Goal: Information Seeking & Learning: Learn about a topic

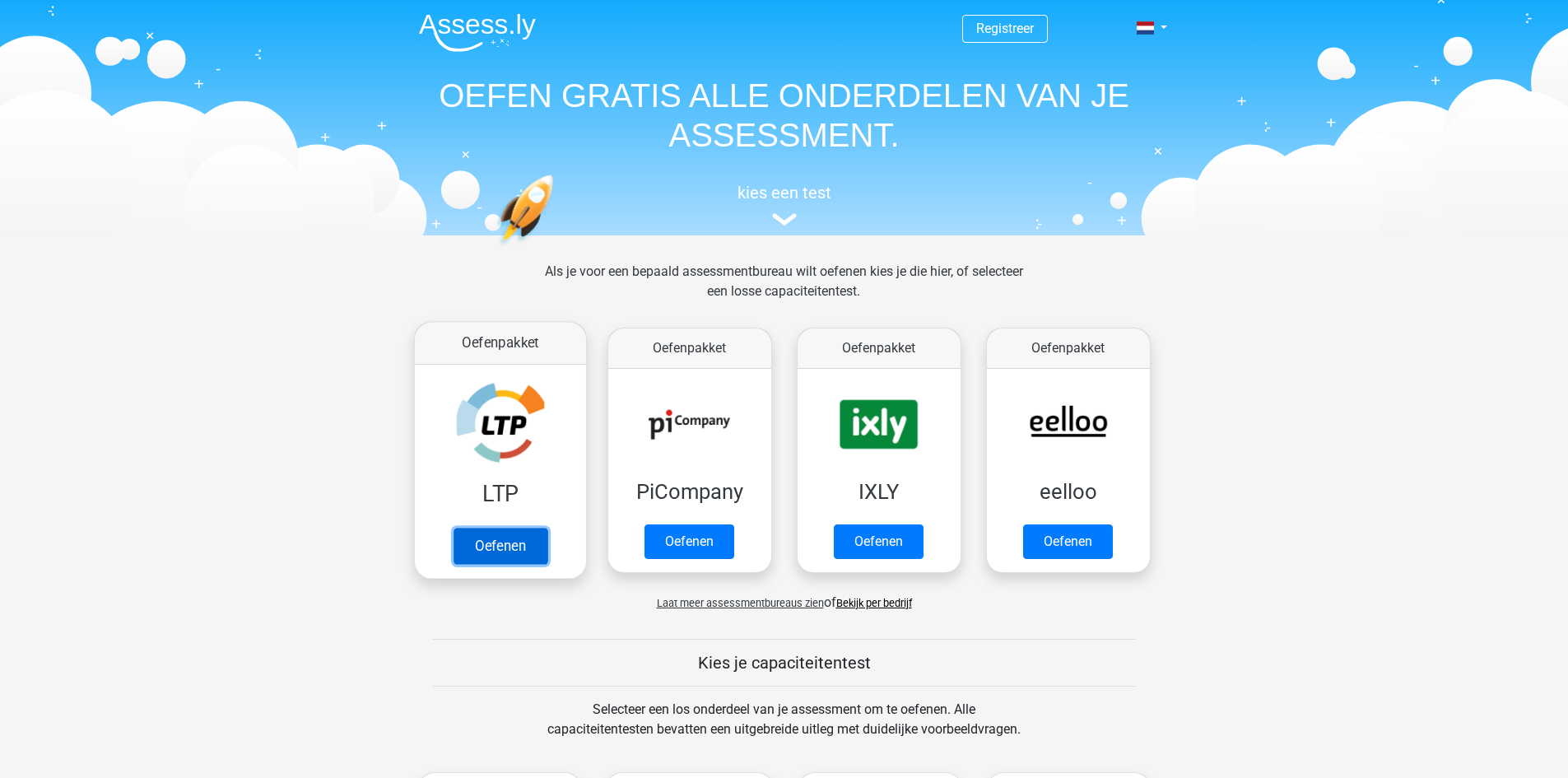
click at [484, 539] on link "Oefenen" at bounding box center [499, 545] width 93 height 36
click at [520, 546] on link "Oefenen" at bounding box center [499, 545] width 93 height 36
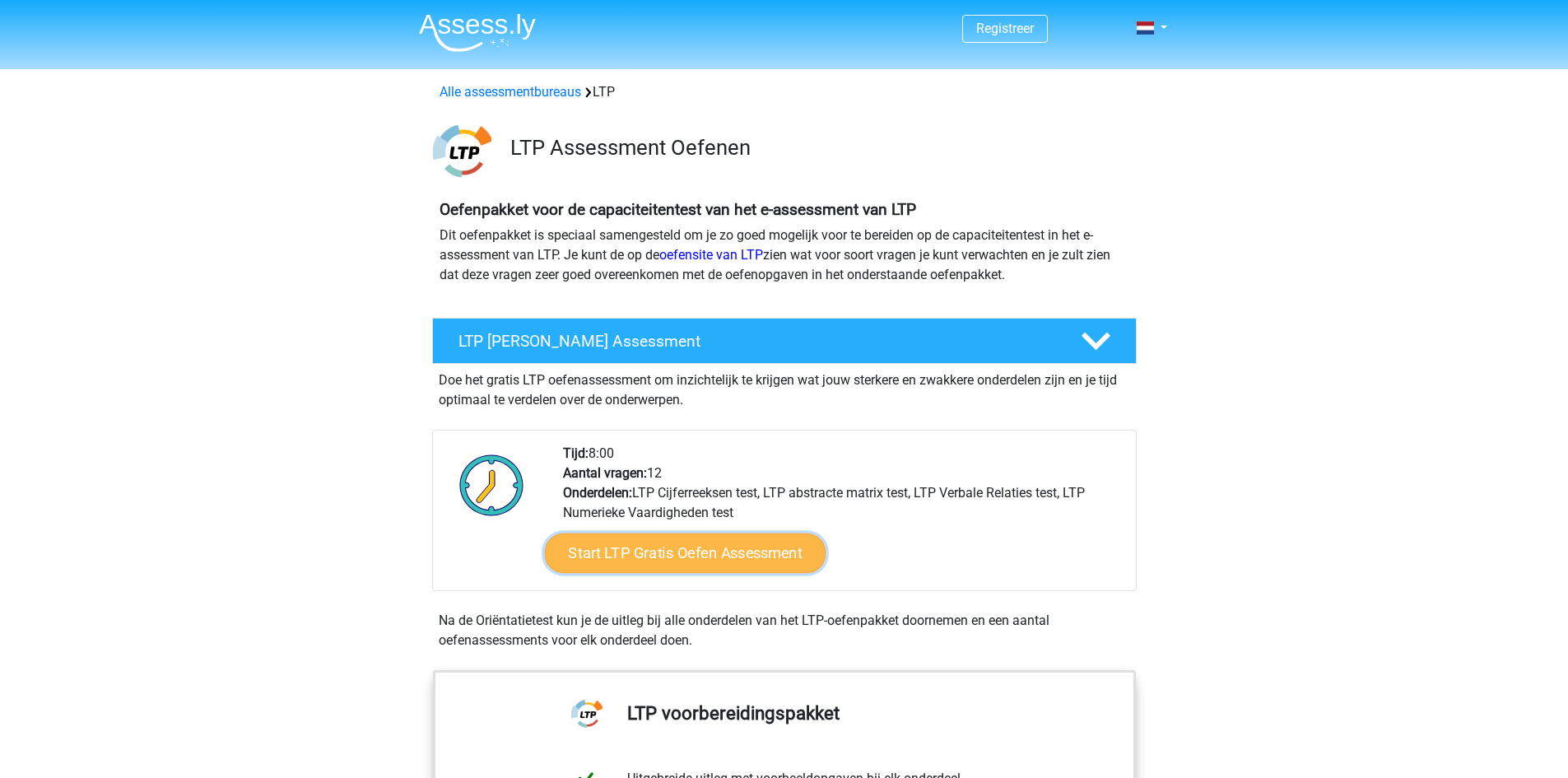
click at [739, 558] on link "Start LTP Gratis Oefen Assessment" at bounding box center [685, 553] width 281 height 39
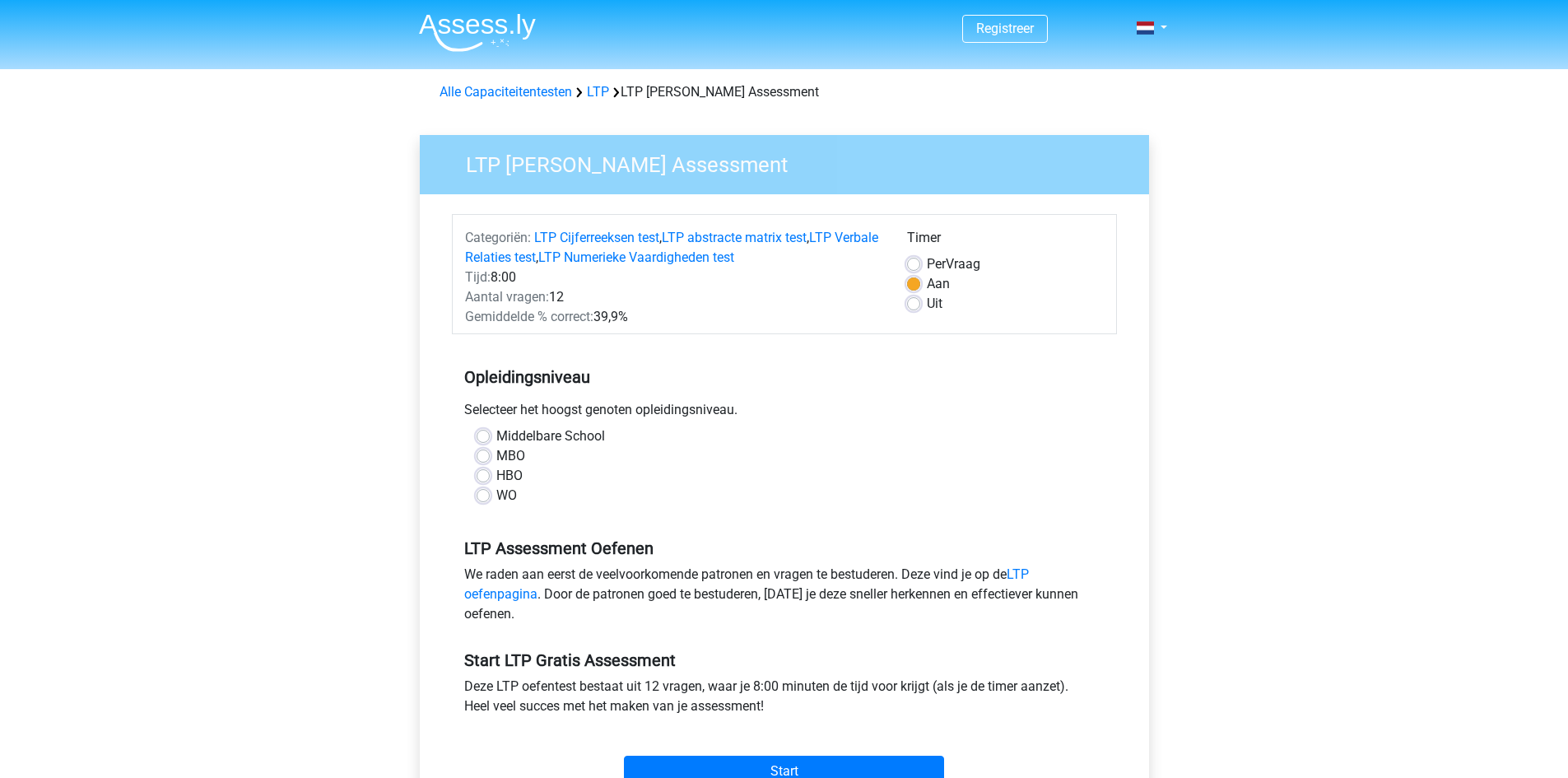
click at [496, 457] on label "MBO" at bounding box center [510, 456] width 28 height 20
click at [489, 457] on input "MBO" at bounding box center [482, 454] width 13 height 17
radio input "true"
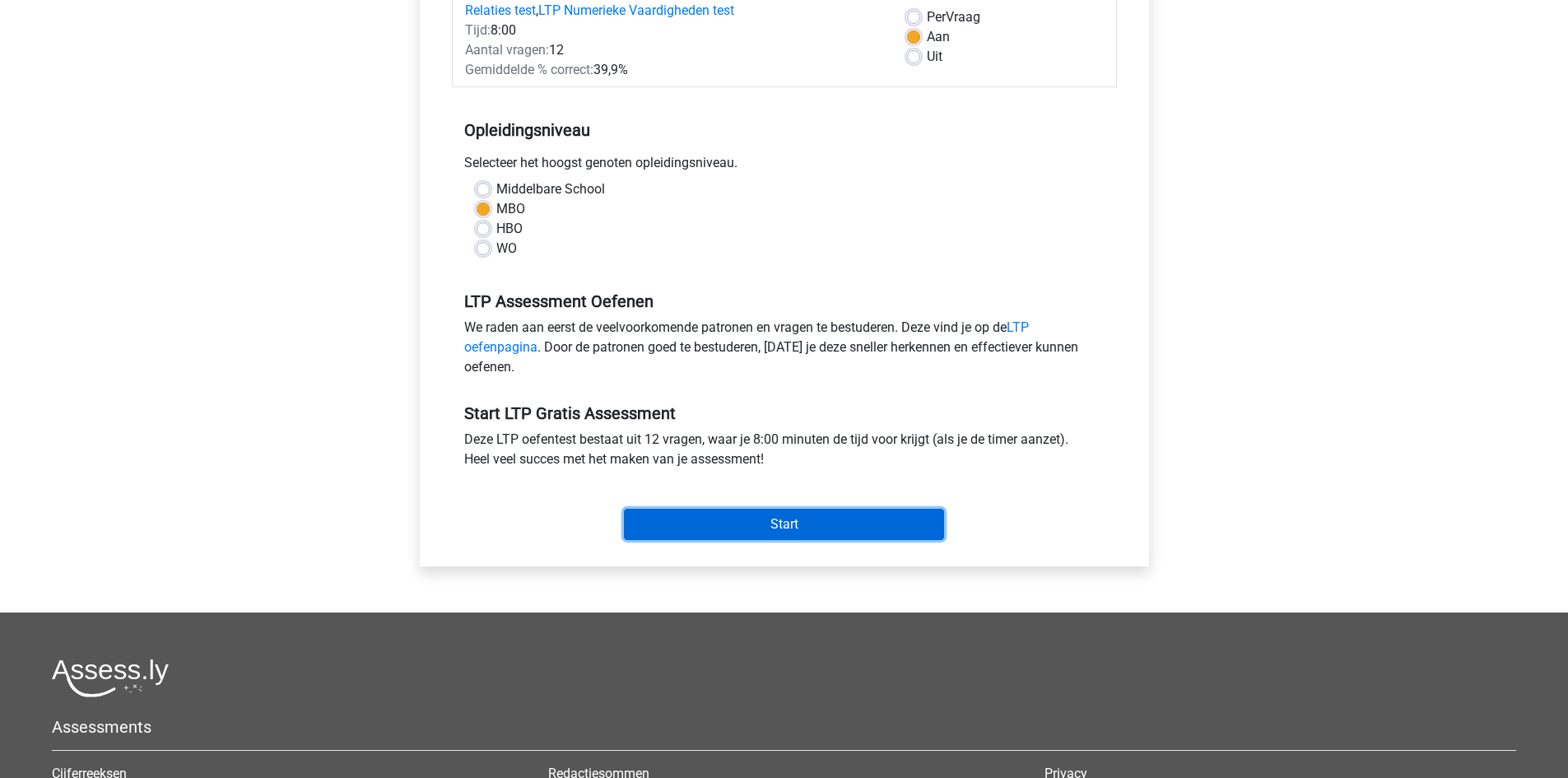
click at [768, 528] on input "Start" at bounding box center [784, 525] width 320 height 31
click at [496, 190] on label "Middelbare School" at bounding box center [550, 190] width 109 height 20
click at [484, 190] on input "Middelbare School" at bounding box center [482, 188] width 13 height 17
radio input "true"
click at [812, 527] on input "Start" at bounding box center [784, 525] width 320 height 31
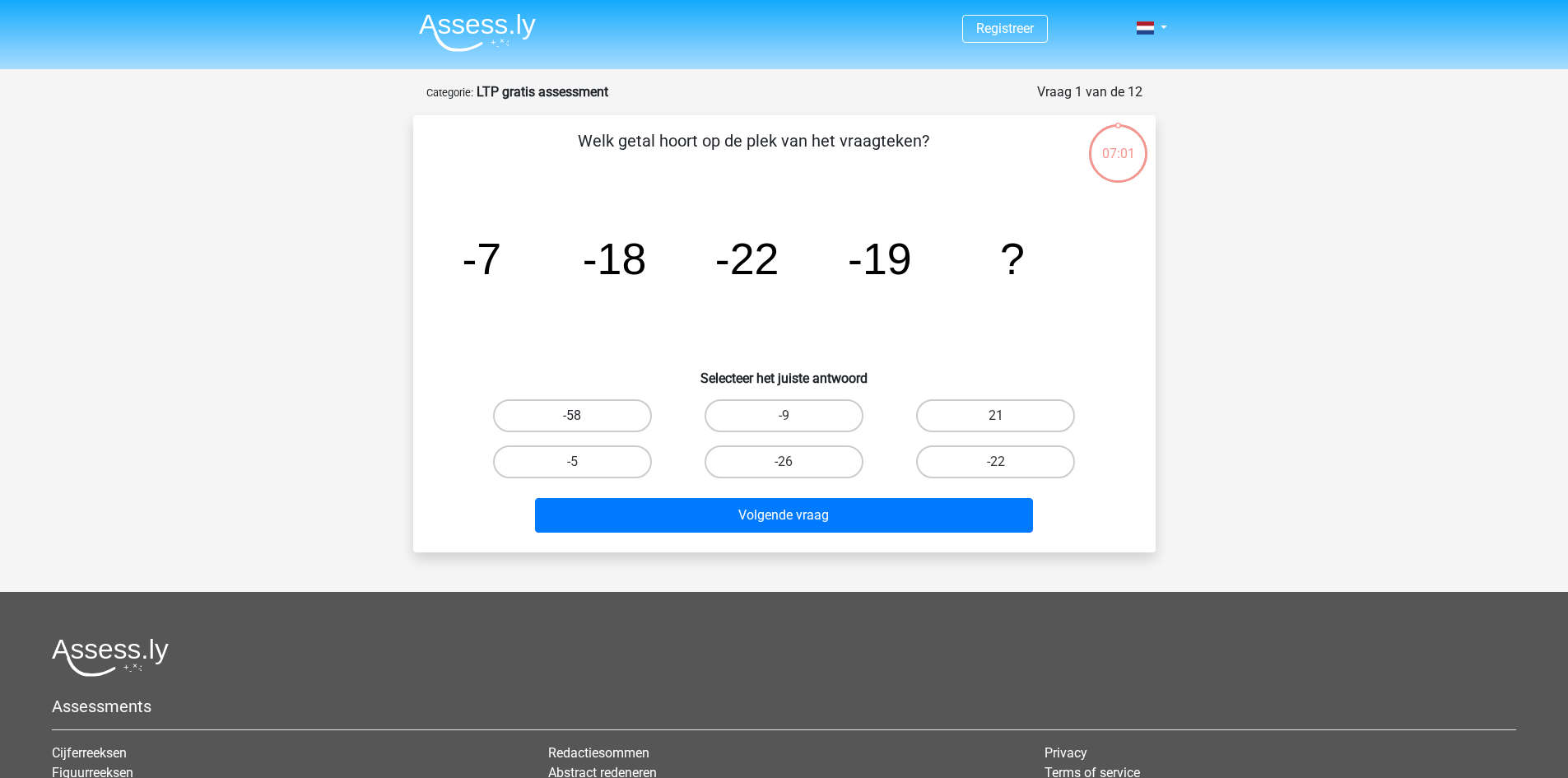
click at [616, 415] on label "-58" at bounding box center [573, 416] width 159 height 33
click at [583, 416] on input "-58" at bounding box center [577, 420] width 11 height 11
radio input "true"
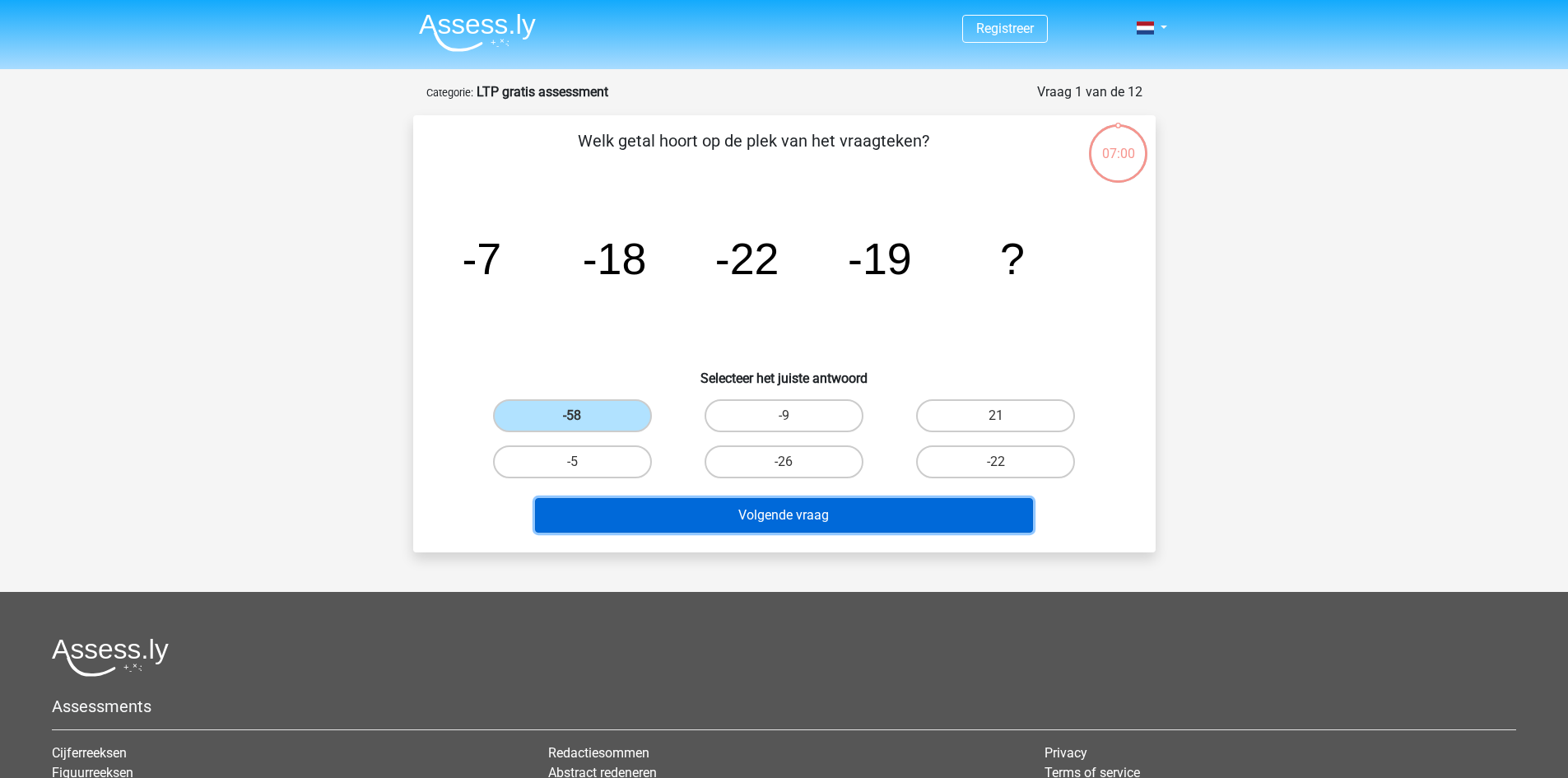
click at [748, 522] on button "Volgende vraag" at bounding box center [783, 515] width 498 height 34
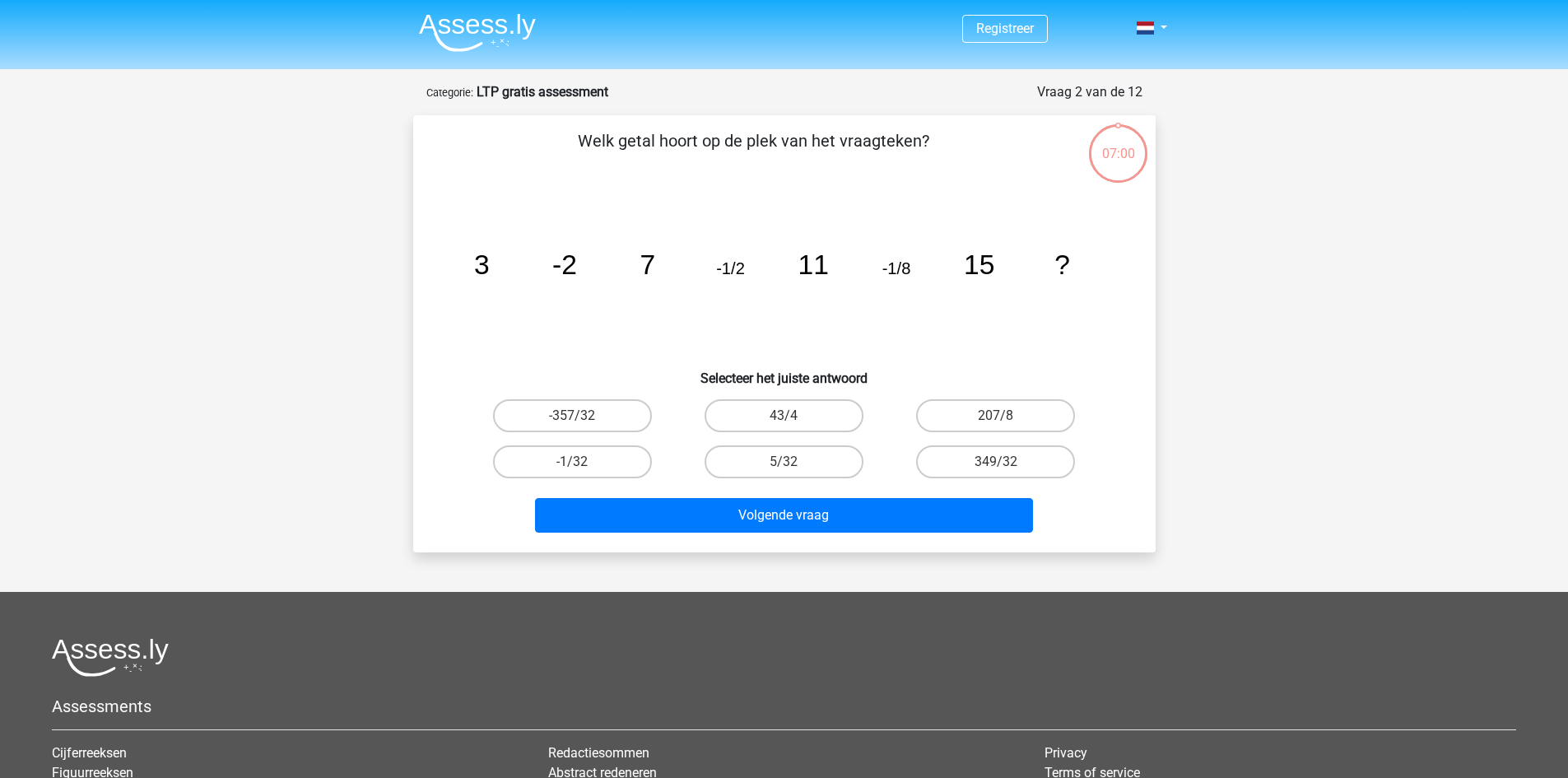
scroll to position [83, 0]
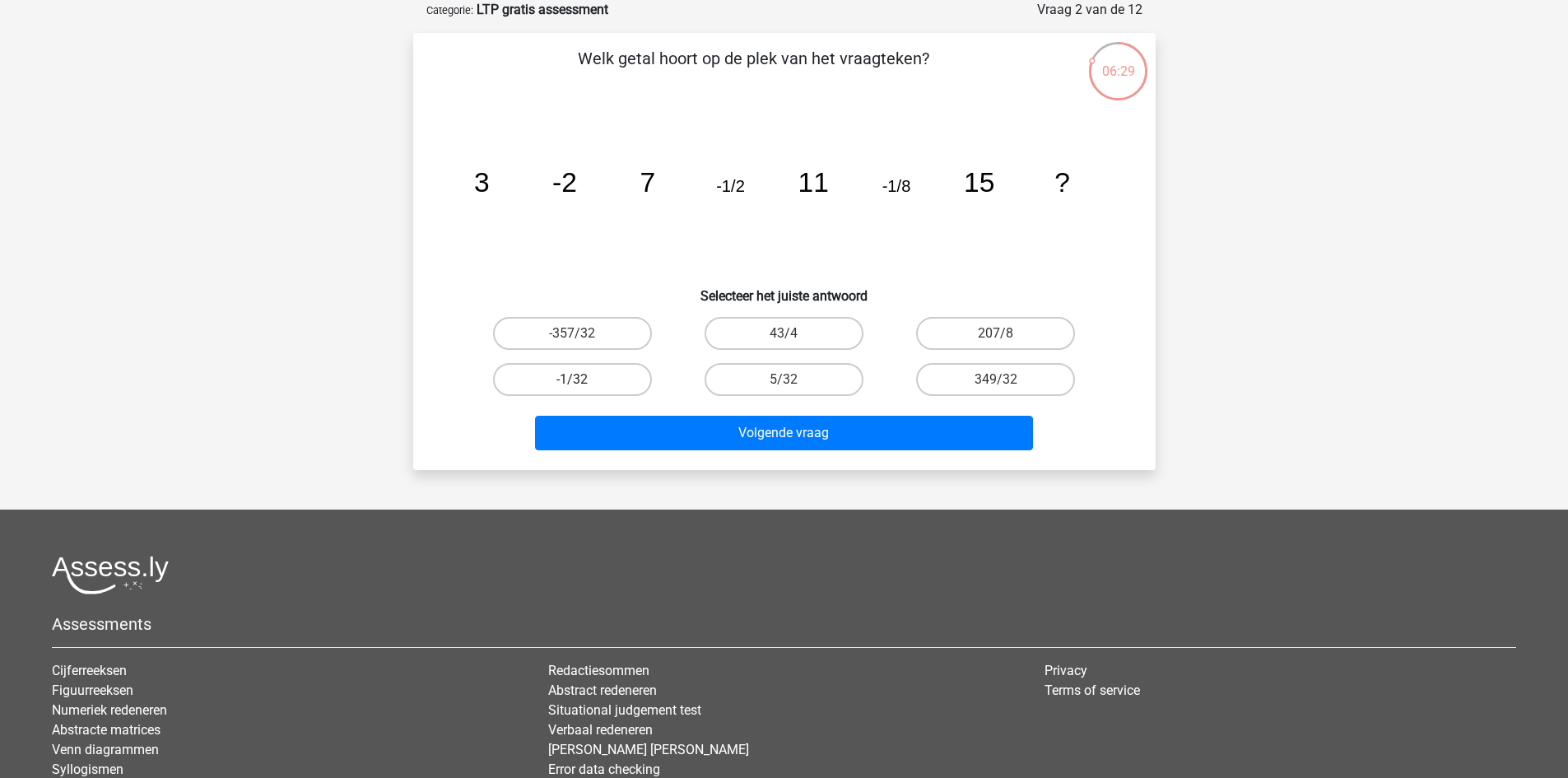
click at [605, 379] on label "-1/32" at bounding box center [573, 379] width 159 height 33
click at [583, 379] on input "-1/32" at bounding box center [577, 384] width 11 height 11
radio input "true"
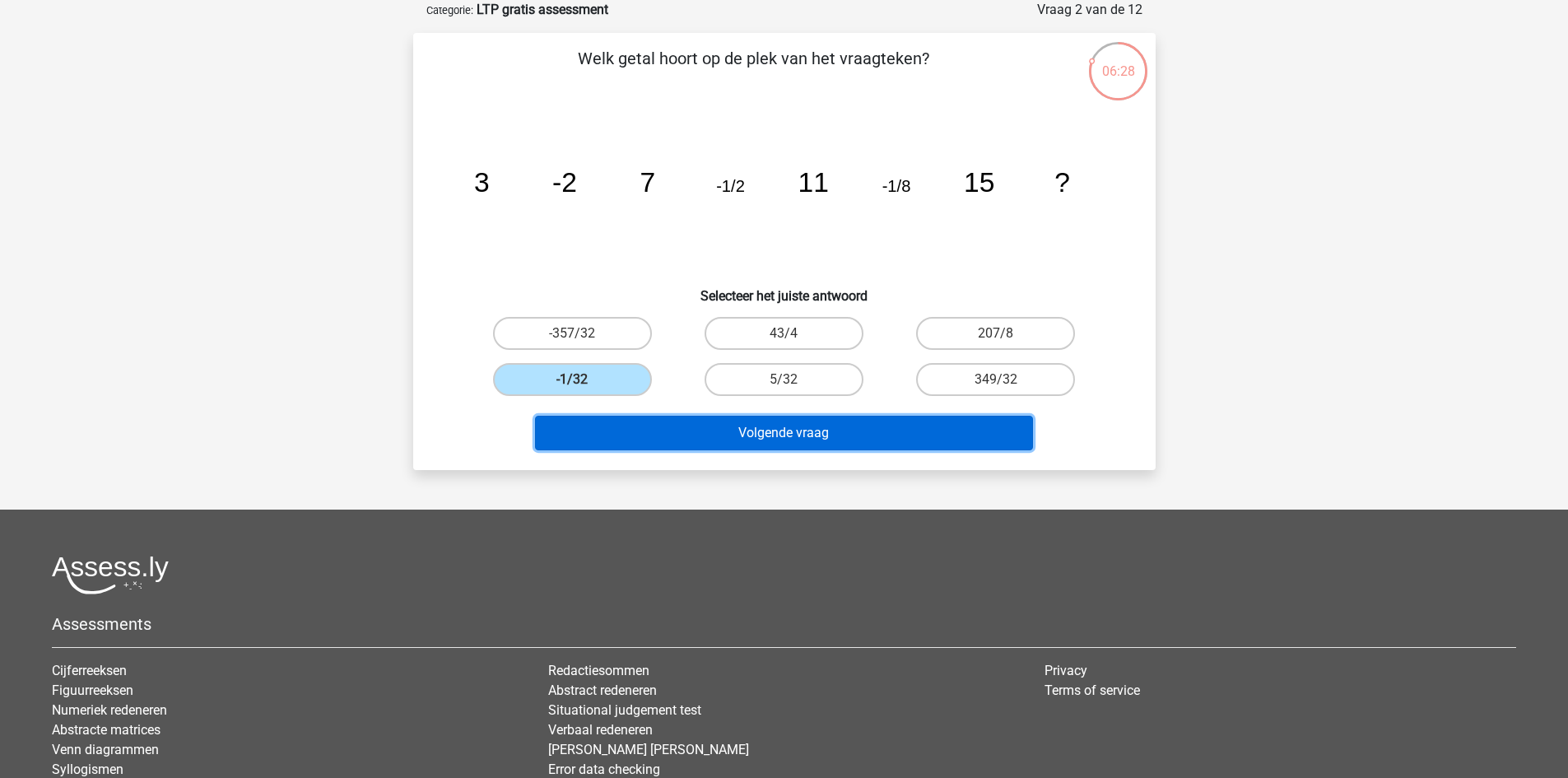
click at [690, 431] on button "Volgende vraag" at bounding box center [783, 432] width 498 height 34
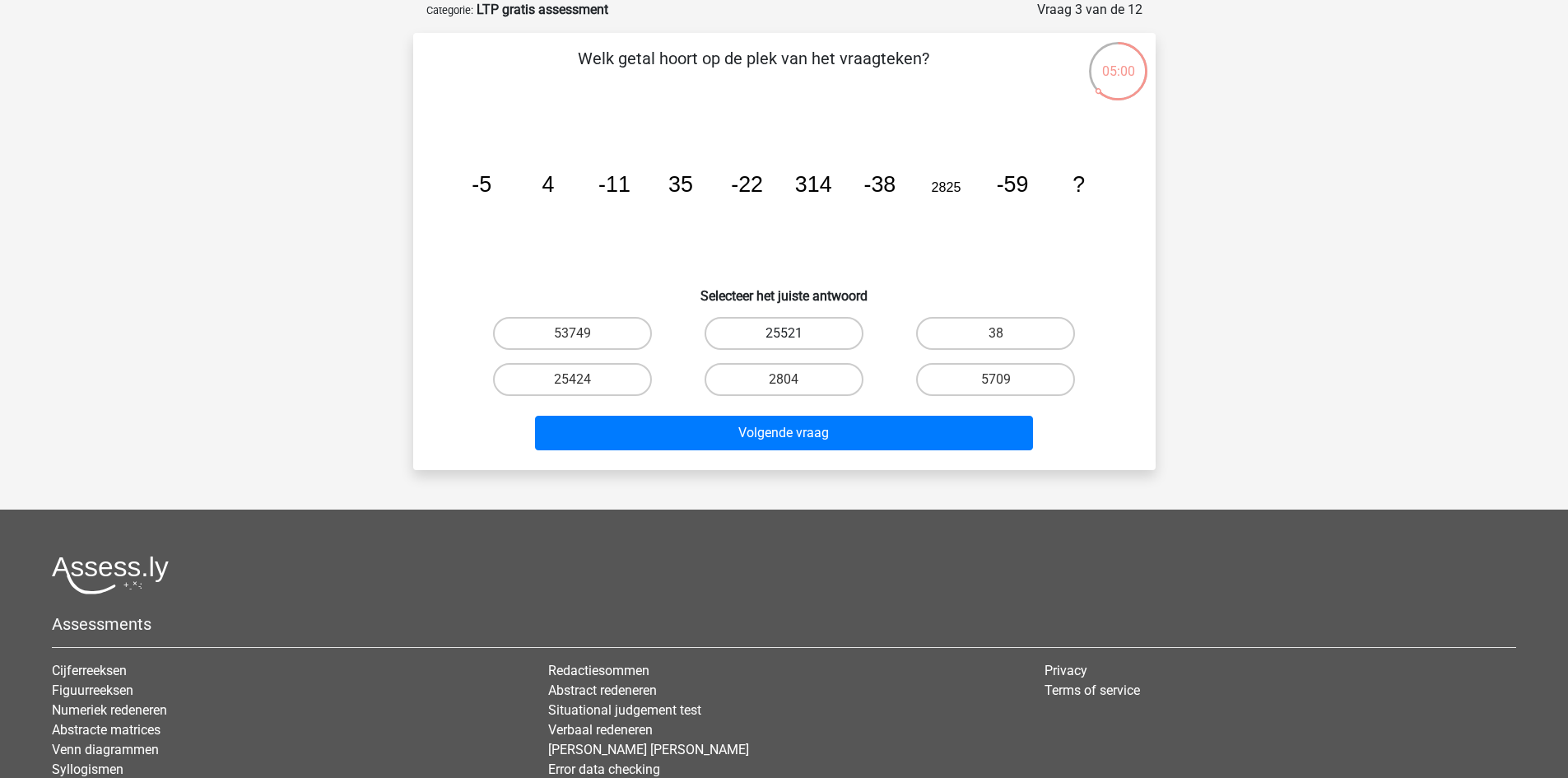
click at [767, 336] on label "25521" at bounding box center [784, 333] width 159 height 33
click at [783, 336] on input "25521" at bounding box center [788, 338] width 11 height 11
radio input "true"
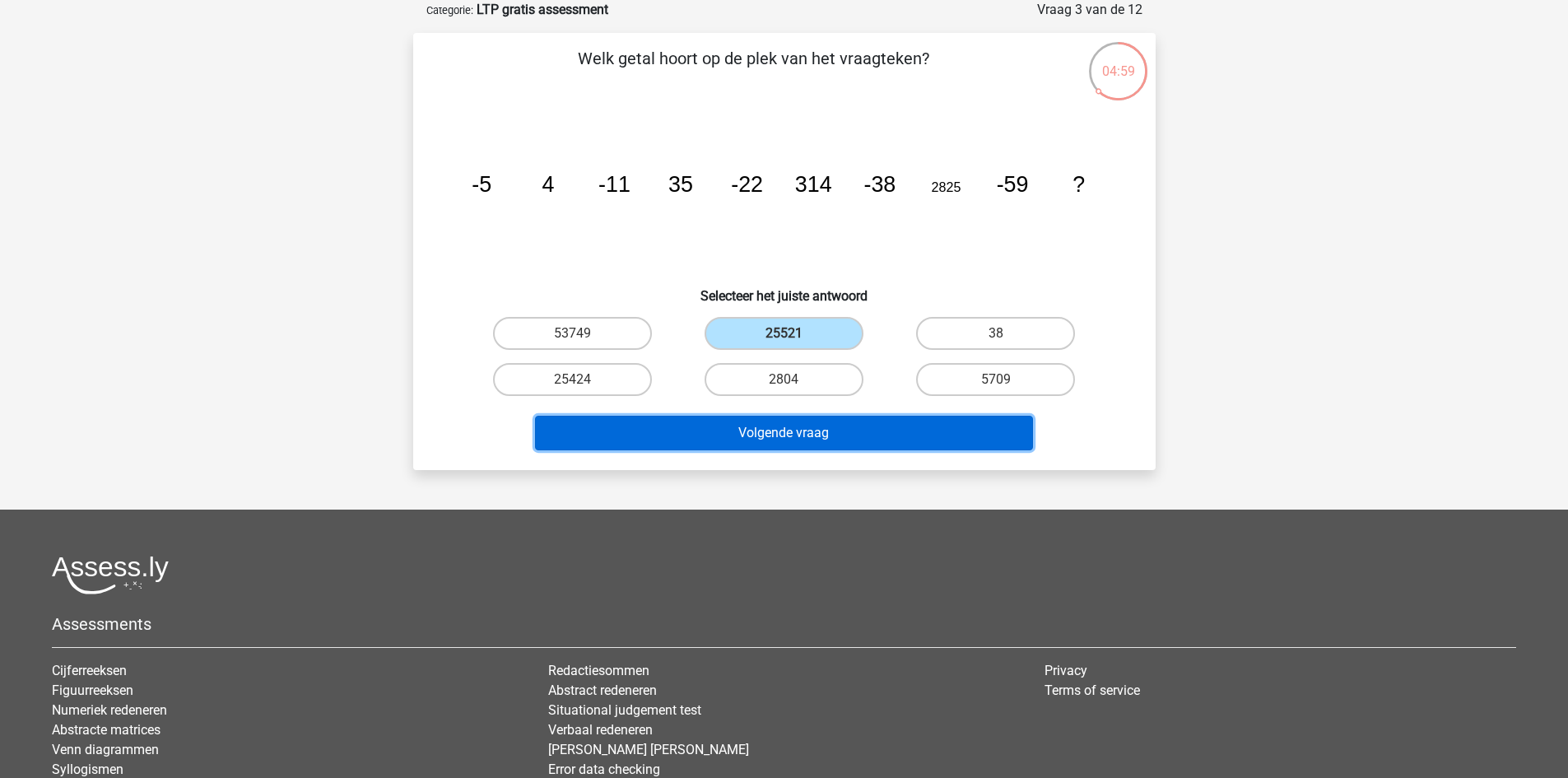
click at [790, 421] on button "Volgende vraag" at bounding box center [783, 432] width 498 height 34
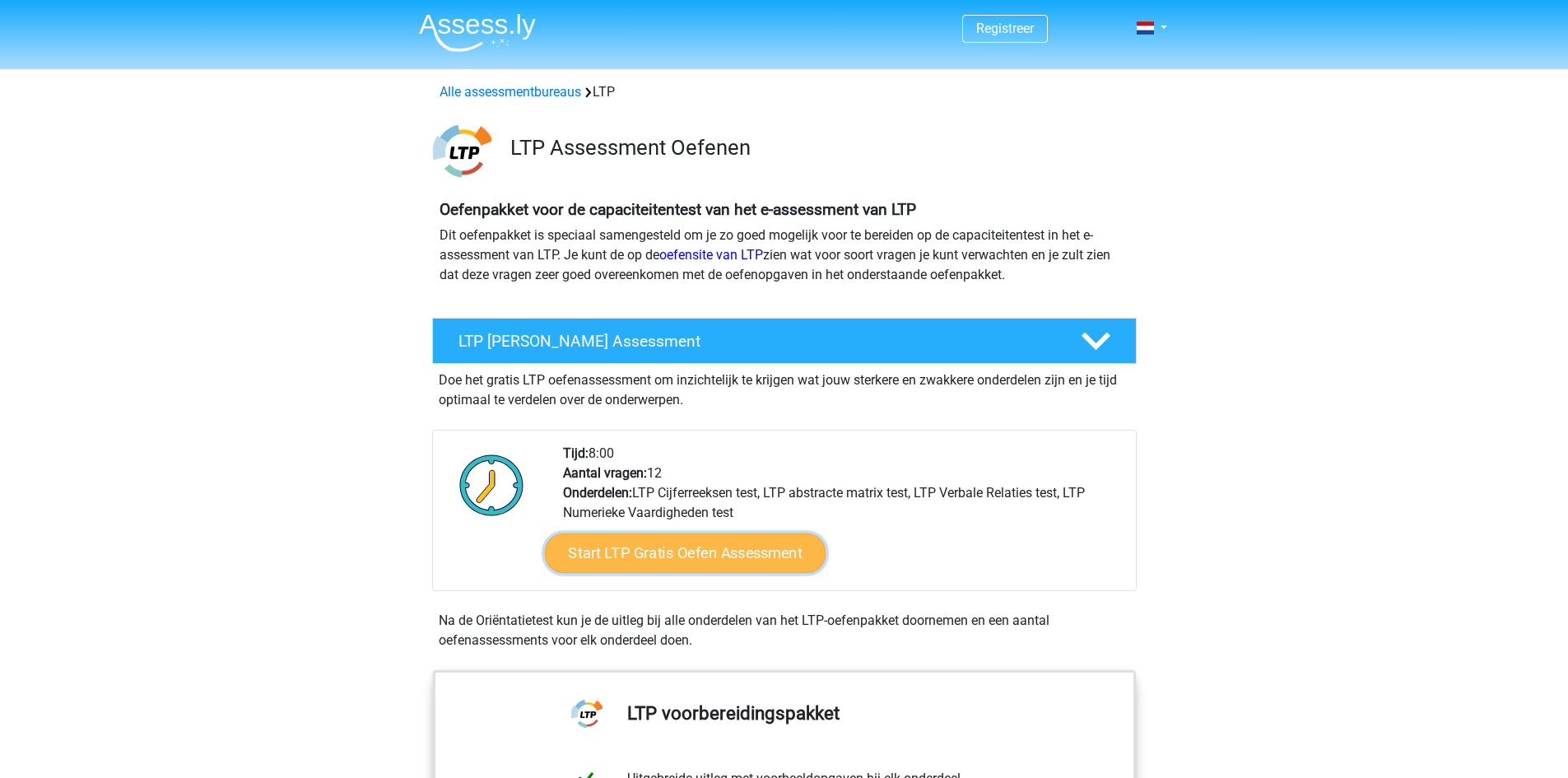
click at [690, 554] on link "Start LTP Gratis Oefen Assessment" at bounding box center [685, 553] width 281 height 39
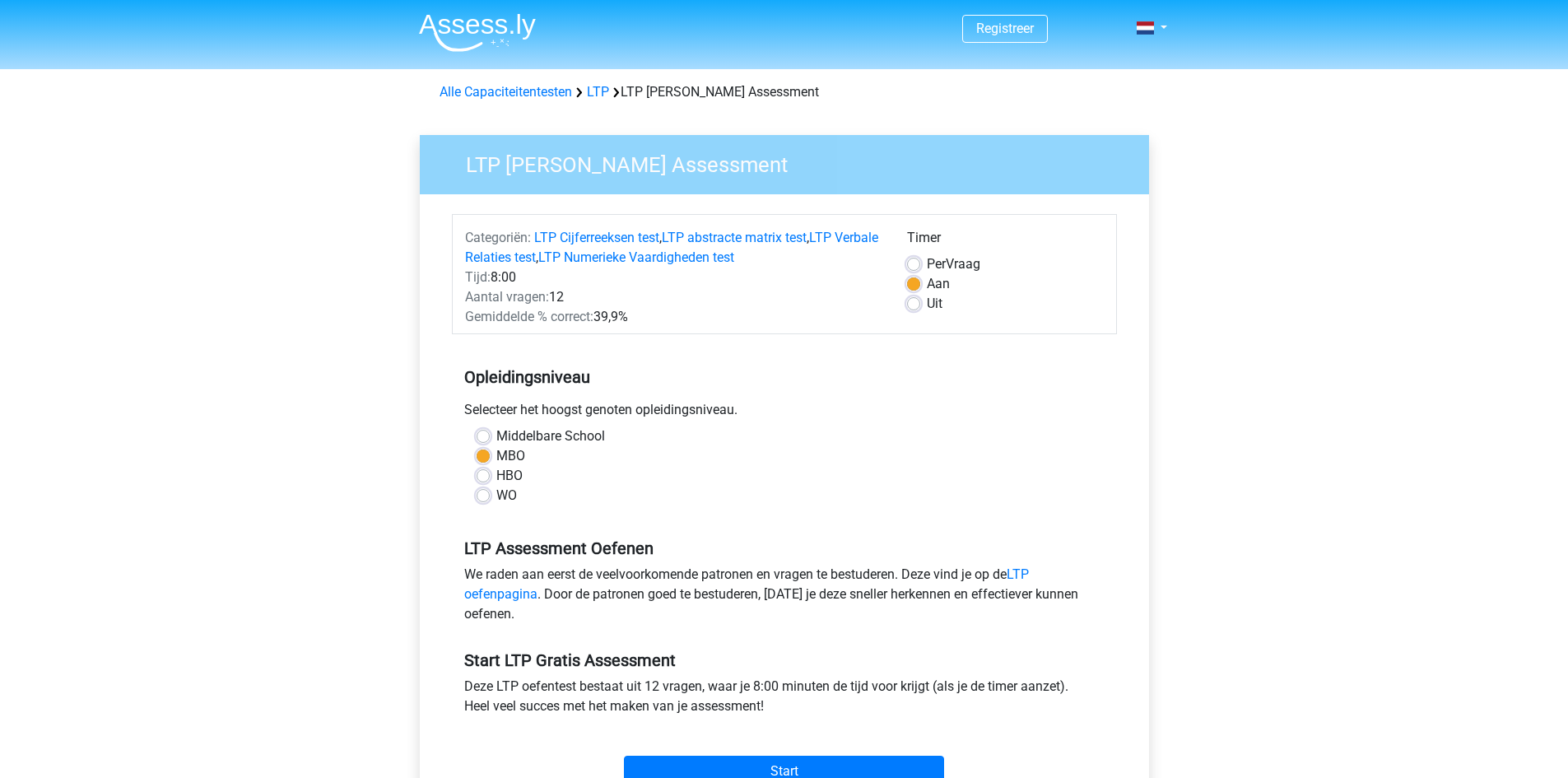
click at [484, 425] on div "Selecteer het hoogst genoten opleidingsniveau." at bounding box center [784, 413] width 665 height 27
click at [496, 431] on label "Middelbare School" at bounding box center [550, 436] width 109 height 20
click at [477, 431] on input "Middelbare School" at bounding box center [482, 434] width 13 height 17
radio input "true"
click at [748, 769] on input "Start" at bounding box center [784, 771] width 320 height 31
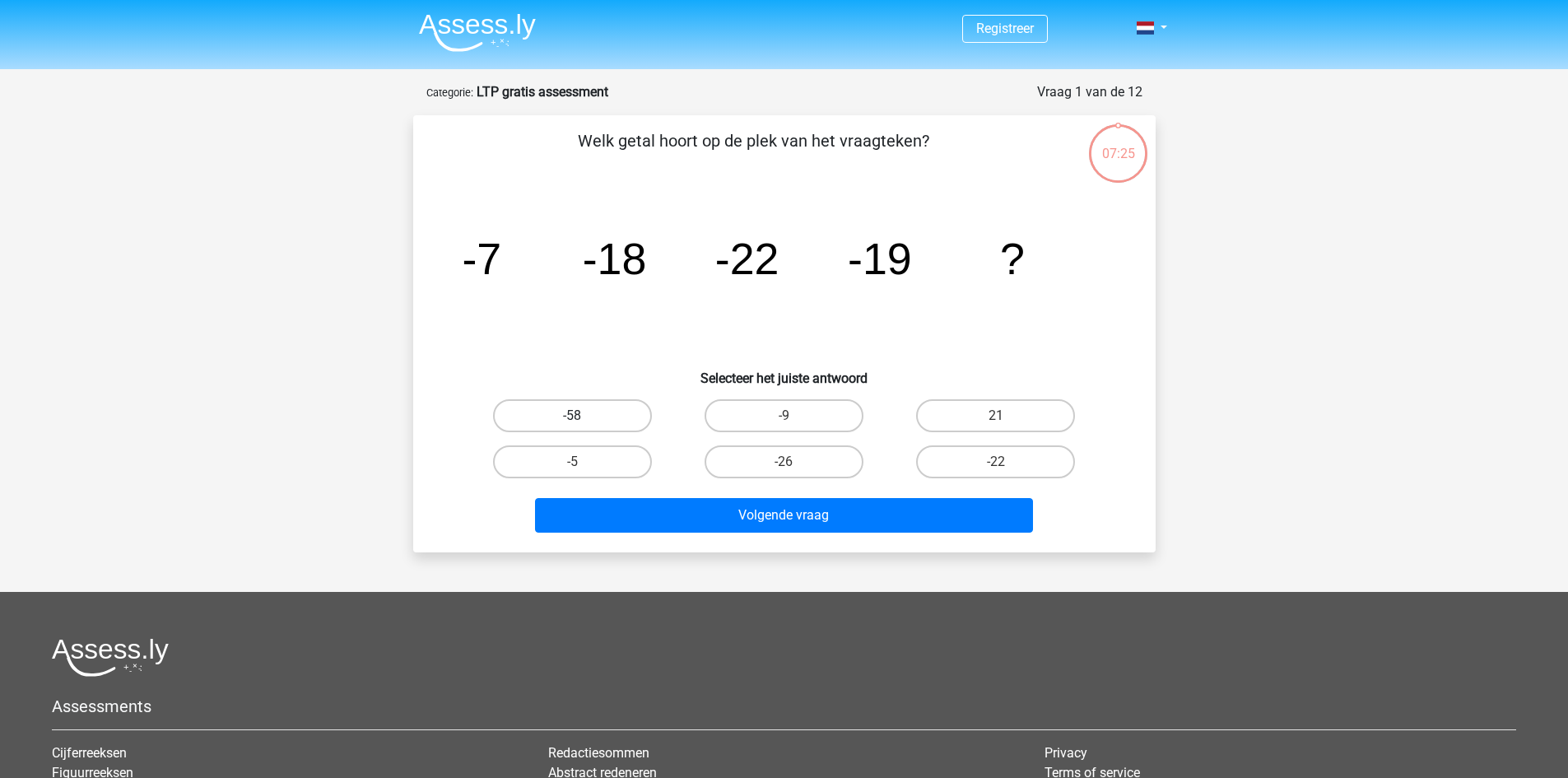
click at [618, 412] on label "-58" at bounding box center [573, 416] width 159 height 33
click at [583, 416] on input "-58" at bounding box center [577, 420] width 11 height 11
radio input "true"
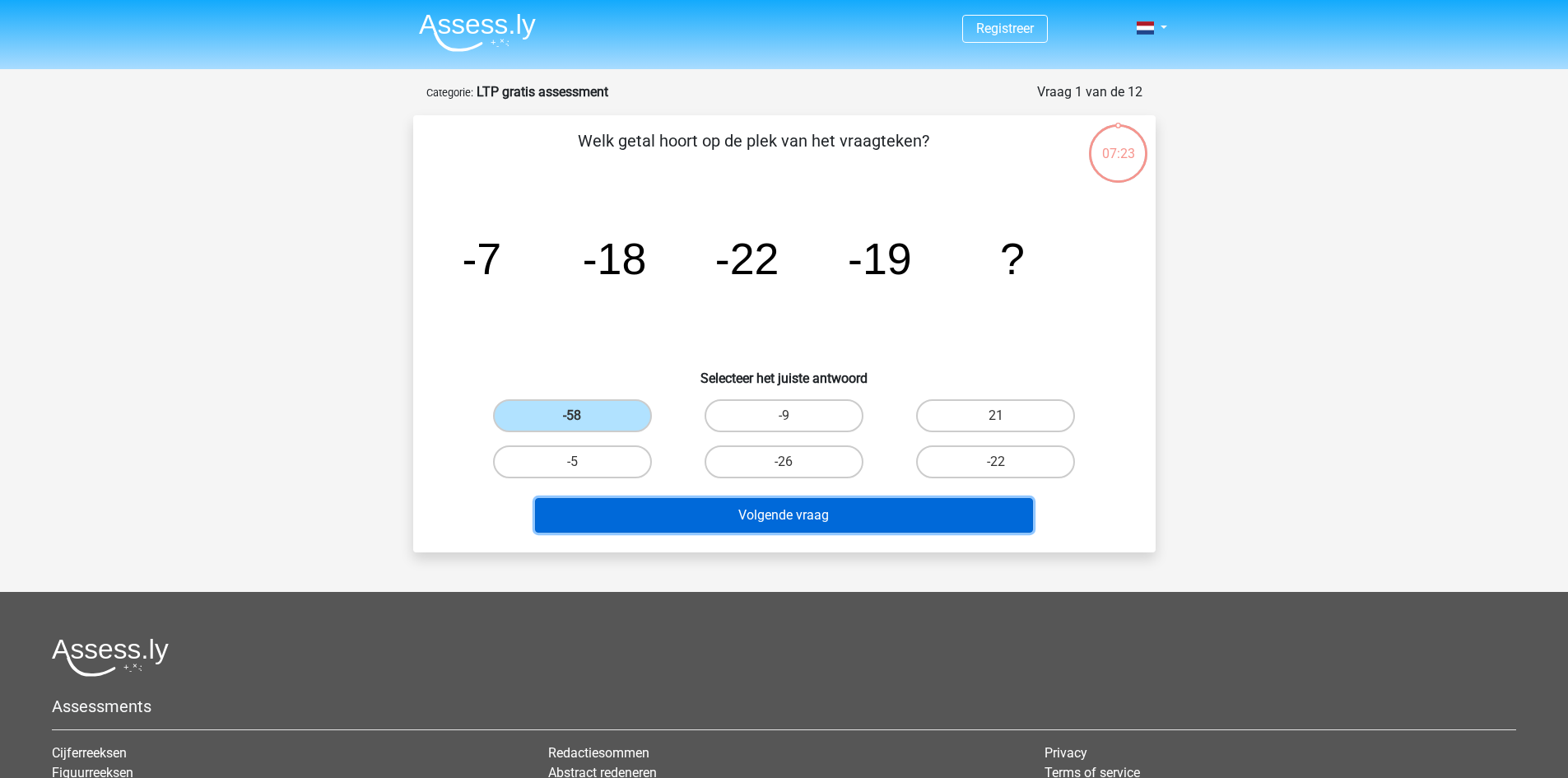
click at [779, 509] on button "Volgende vraag" at bounding box center [783, 515] width 498 height 34
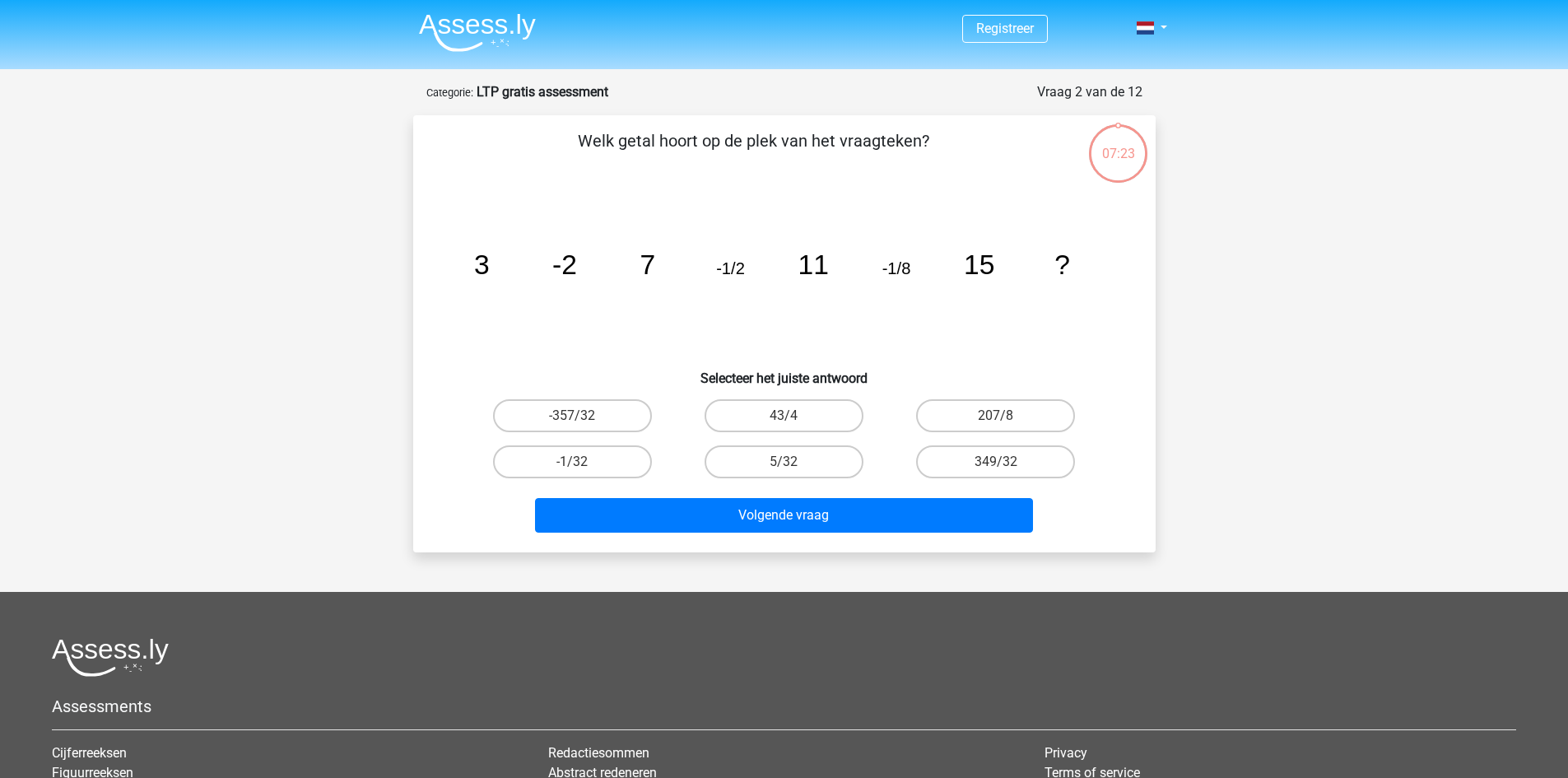
scroll to position [83, 0]
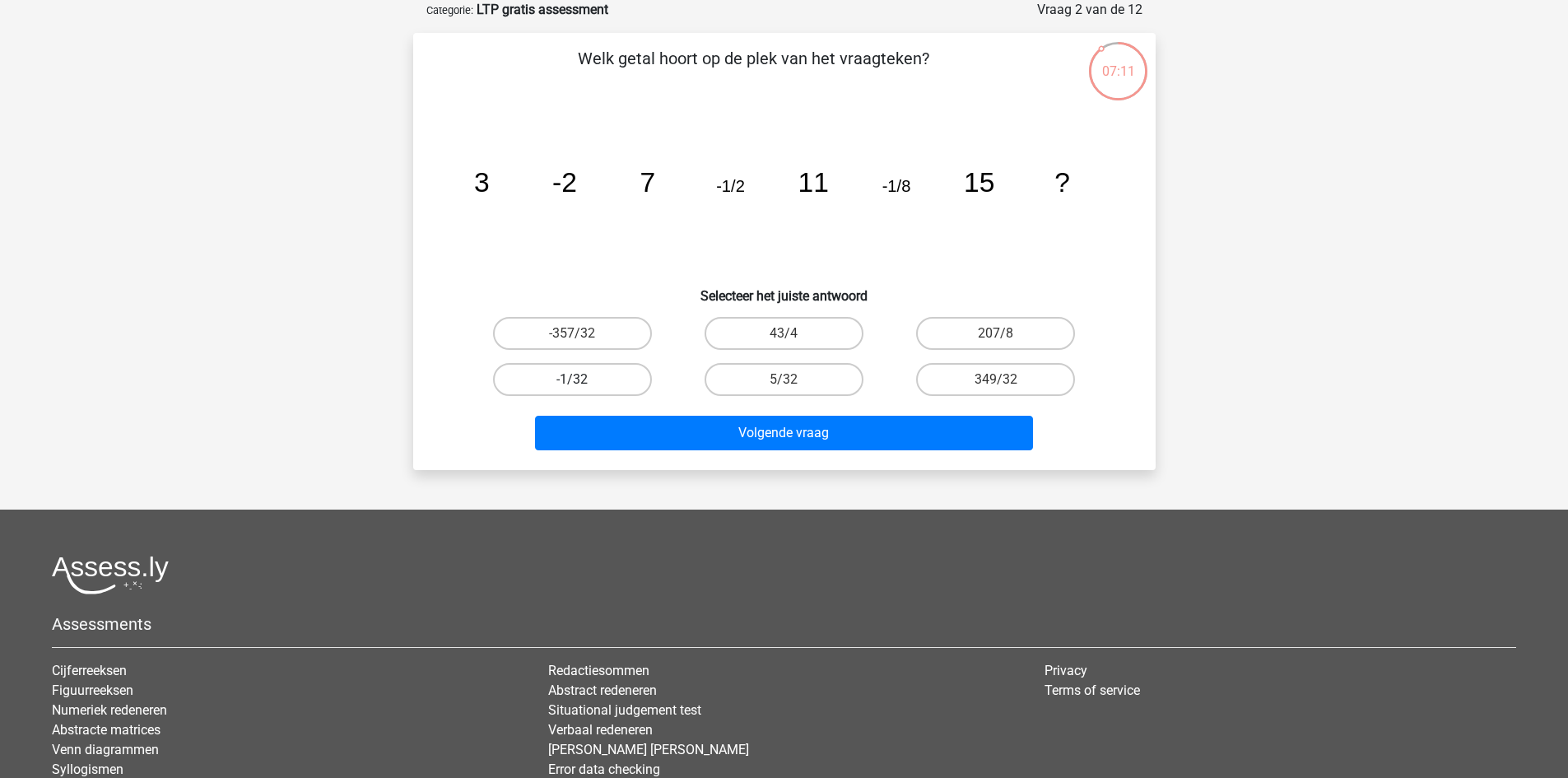
click at [575, 376] on label "-1/32" at bounding box center [573, 379] width 159 height 33
click at [575, 379] on input "-1/32" at bounding box center [577, 384] width 11 height 11
radio input "true"
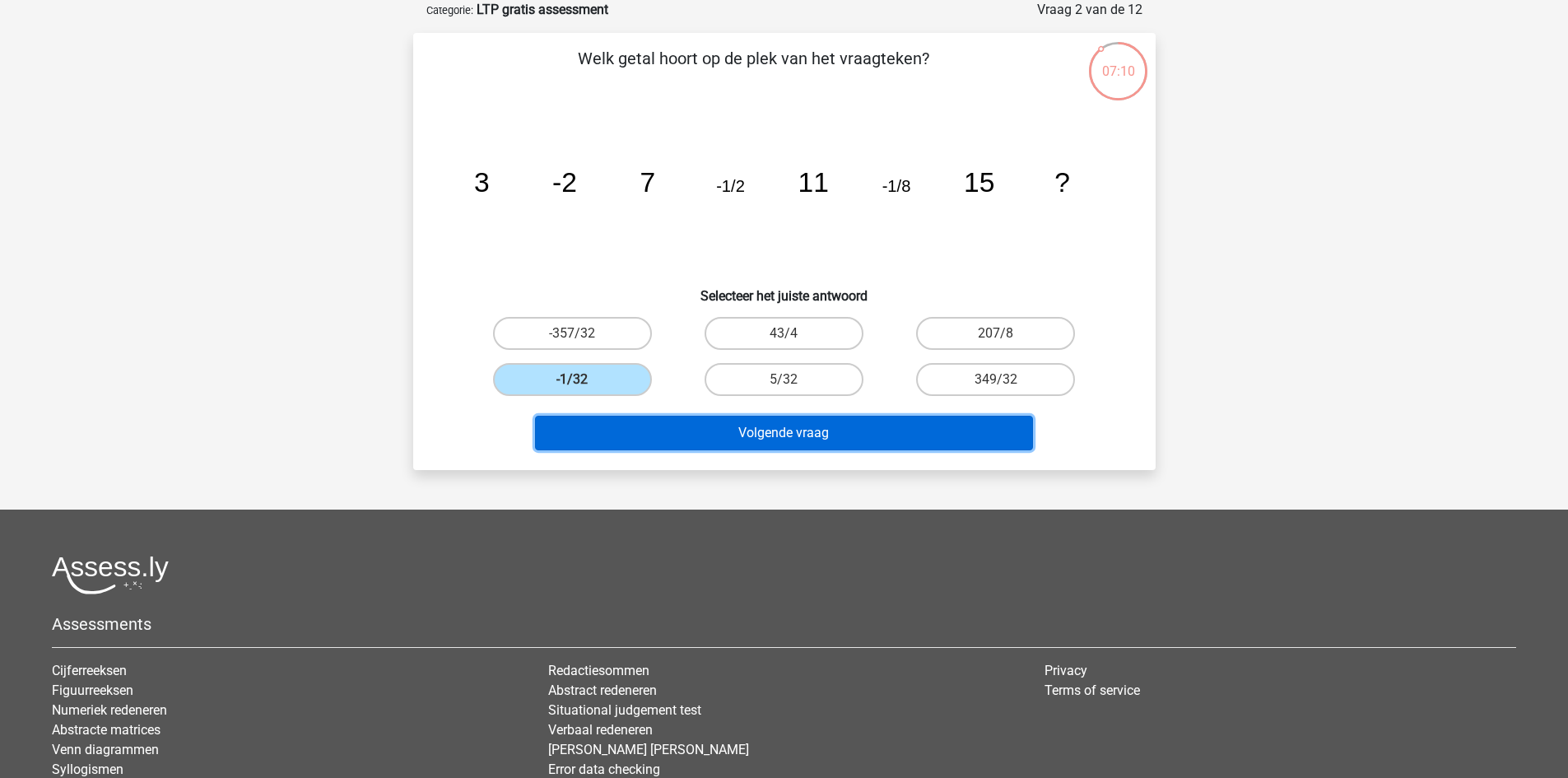
click at [681, 419] on button "Volgende vraag" at bounding box center [783, 432] width 498 height 34
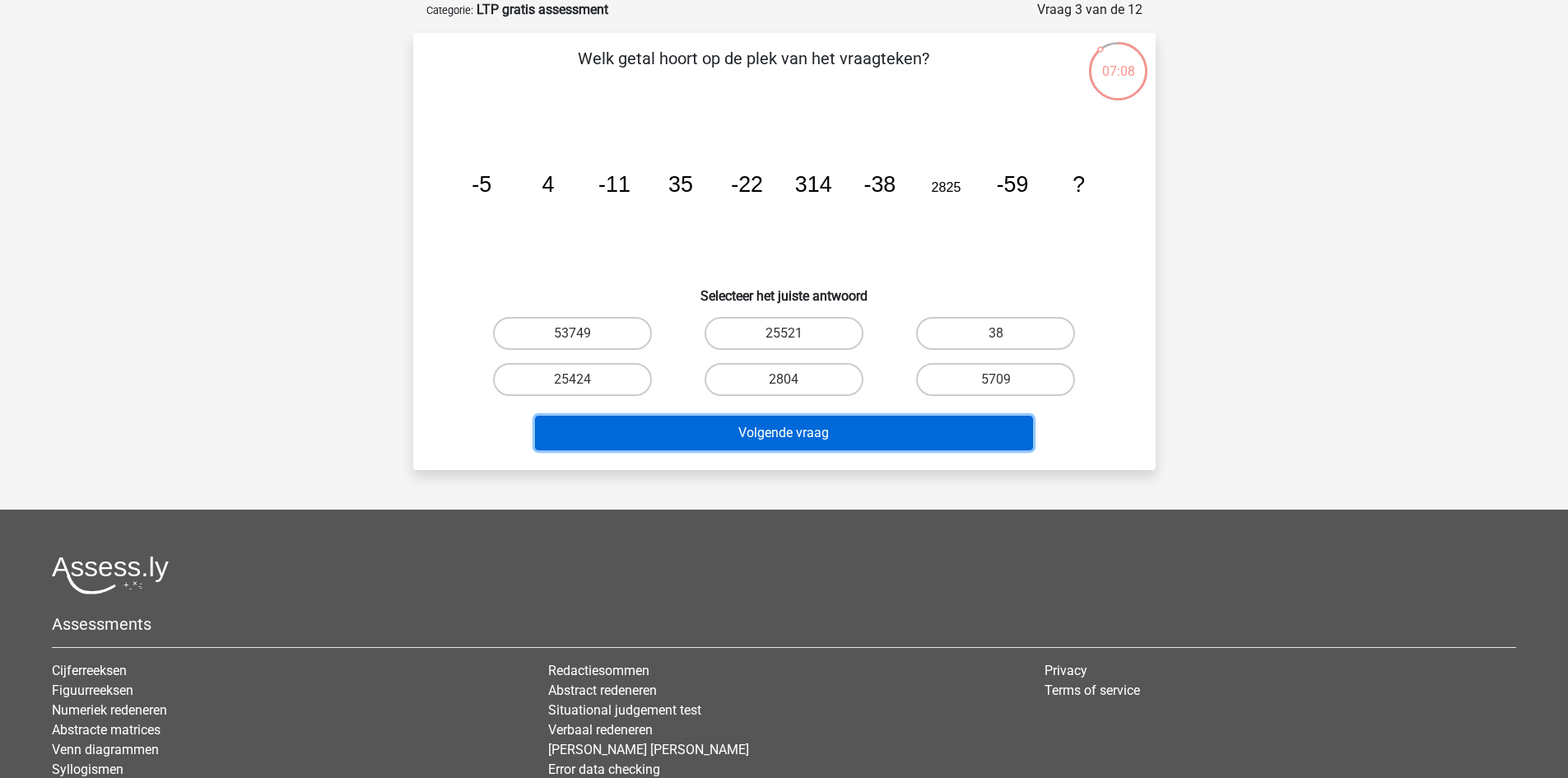
click at [683, 430] on button "Volgende vraag" at bounding box center [783, 432] width 498 height 34
